Goal: Task Accomplishment & Management: Manage account settings

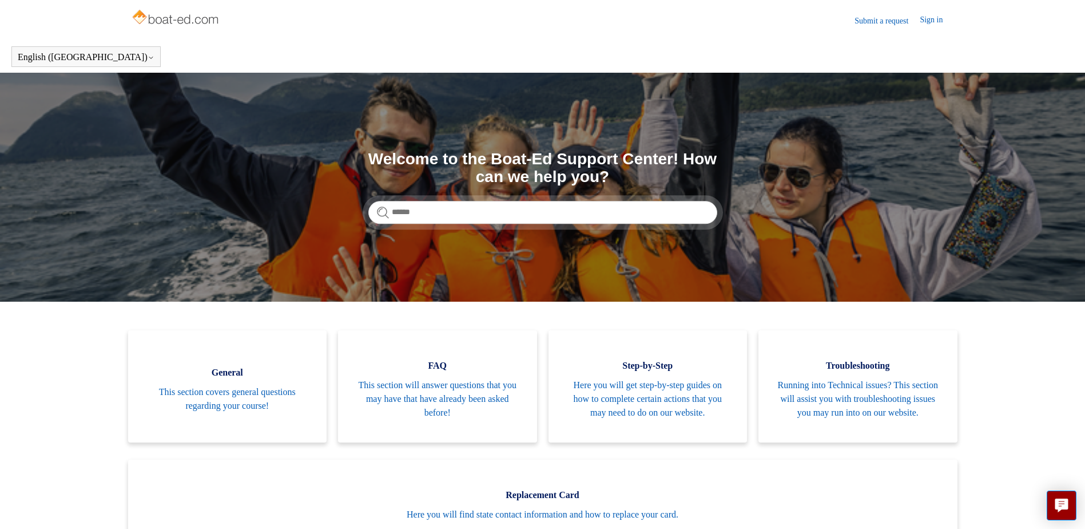
click at [938, 21] on link "Sign in" at bounding box center [937, 21] width 34 height 14
click at [1057, 507] on icon "Live chat" at bounding box center [1061, 503] width 13 height 11
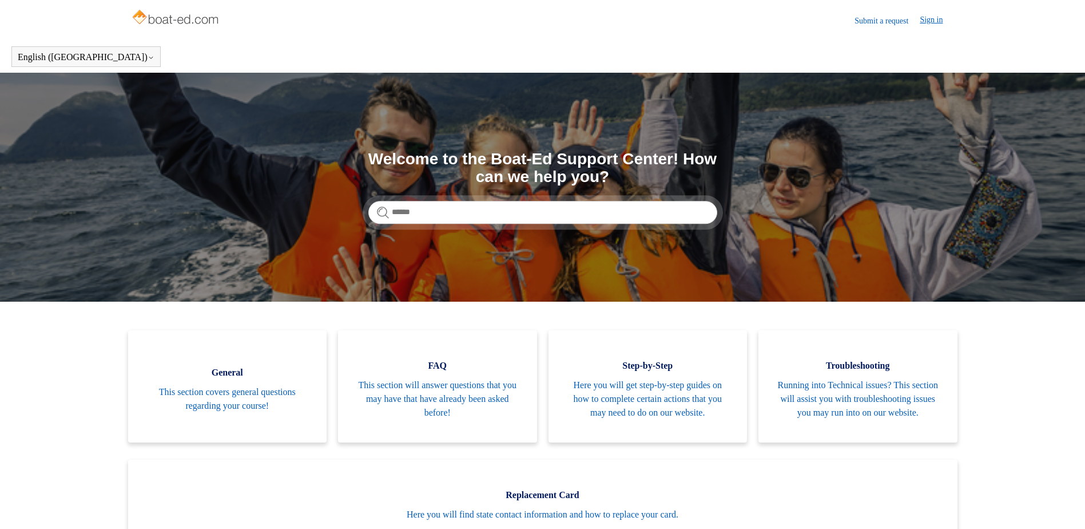
click at [934, 18] on link "Sign in" at bounding box center [937, 21] width 34 height 14
